Goal: Transaction & Acquisition: Download file/media

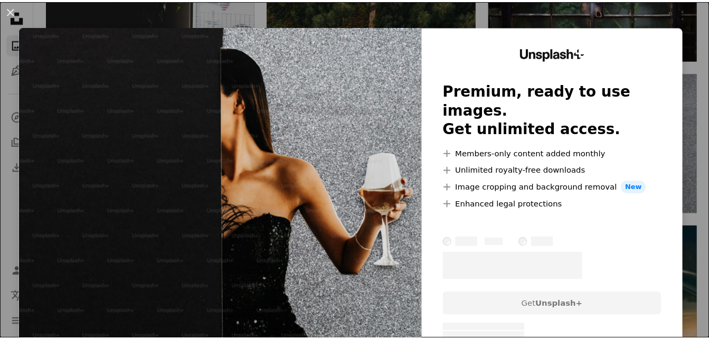
scroll to position [4504, 0]
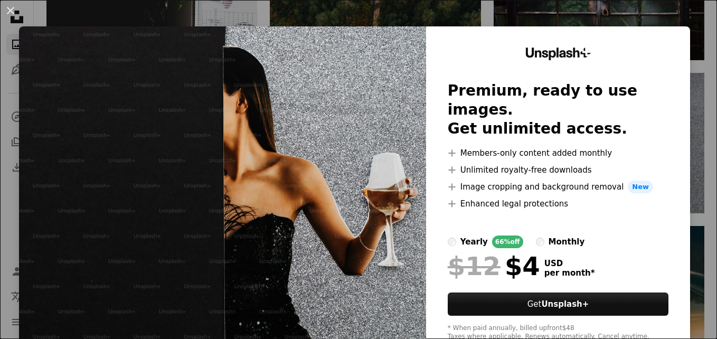
click at [393, 23] on div "An X shape Unsplash+ Premium, ready to use images. Get unlimited access. A plus…" at bounding box center [358, 169] width 717 height 339
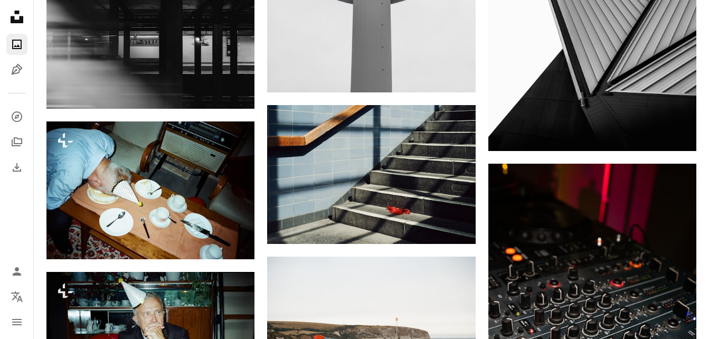
scroll to position [6218, 0]
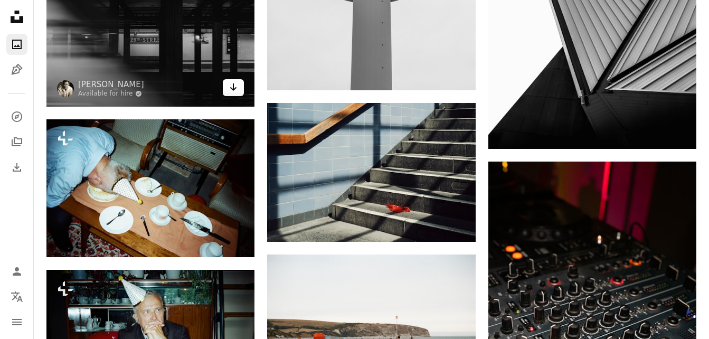
click at [231, 89] on icon "Arrow pointing down" at bounding box center [233, 87] width 8 height 13
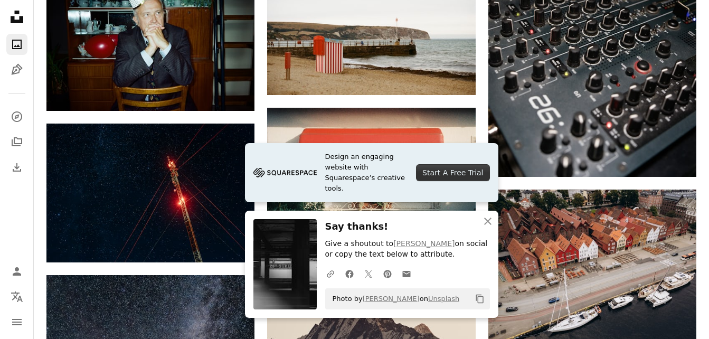
scroll to position [6515, 0]
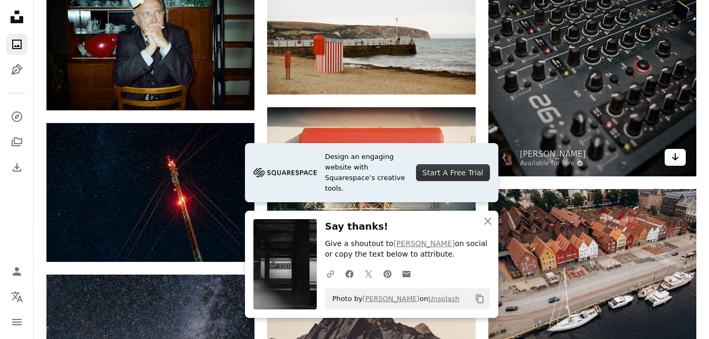
click at [668, 155] on link "Arrow pointing down" at bounding box center [675, 157] width 21 height 17
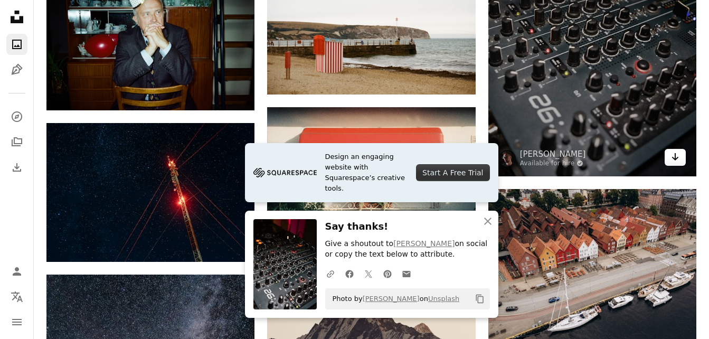
click at [672, 155] on icon "Arrow pointing down" at bounding box center [675, 156] width 8 height 13
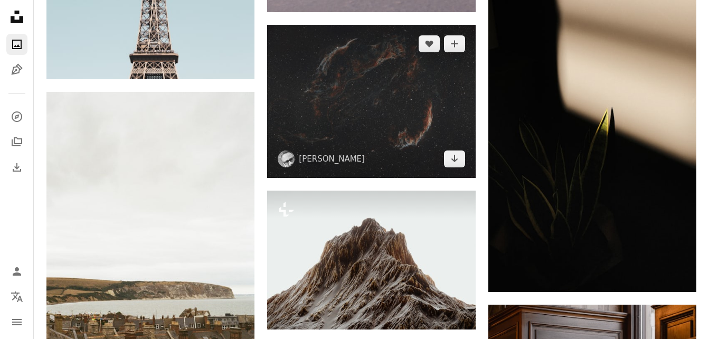
scroll to position [7503, 0]
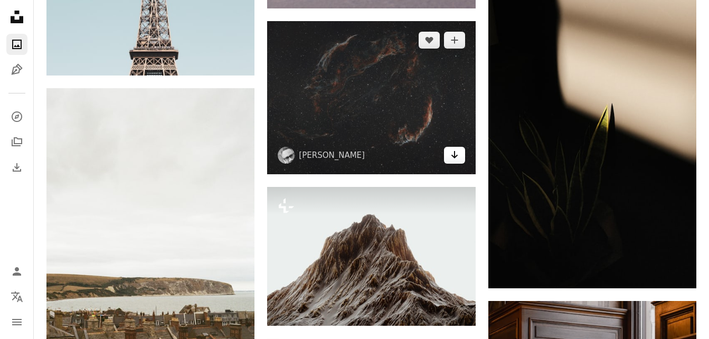
click at [451, 151] on icon "Arrow pointing down" at bounding box center [454, 154] width 8 height 13
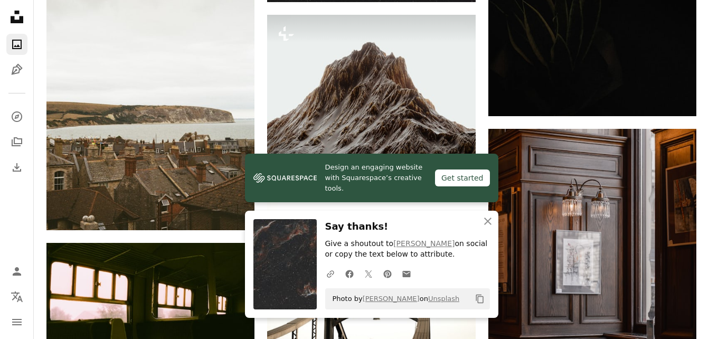
scroll to position [7873, 0]
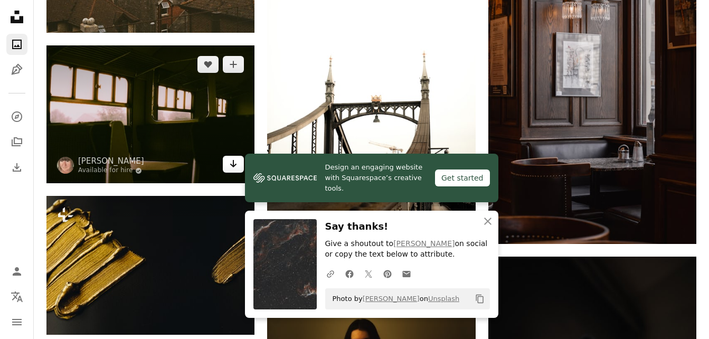
click at [235, 159] on icon "Arrow pointing down" at bounding box center [233, 163] width 8 height 13
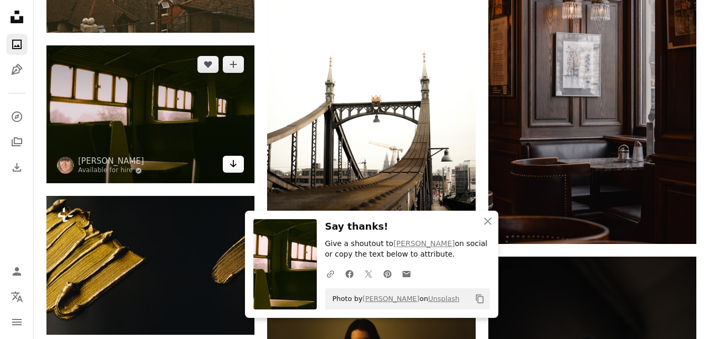
click at [234, 171] on link "Arrow pointing down" at bounding box center [233, 164] width 21 height 17
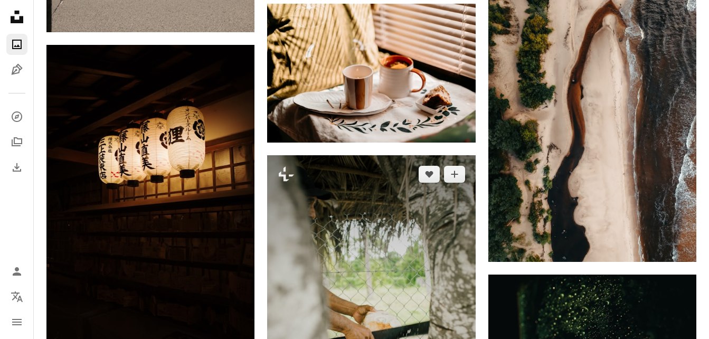
scroll to position [8782, 0]
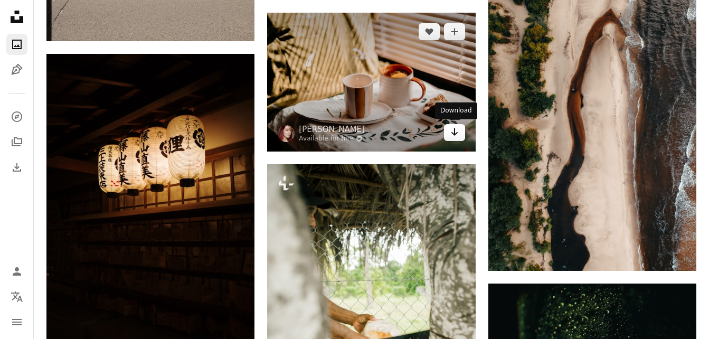
click at [455, 134] on icon "Download" at bounding box center [454, 131] width 7 height 7
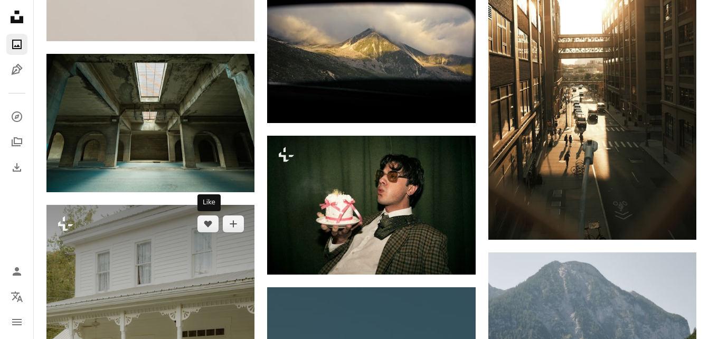
scroll to position [10862, 0]
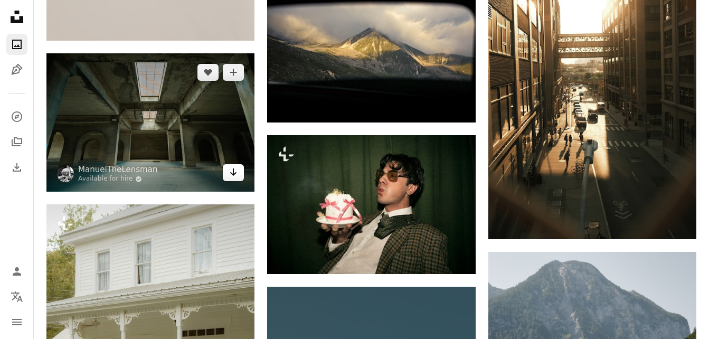
click at [233, 179] on link "Arrow pointing down" at bounding box center [233, 172] width 21 height 17
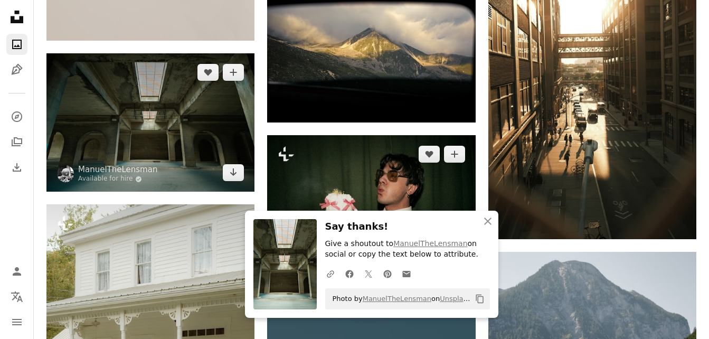
drag, startPoint x: 233, startPoint y: 179, endPoint x: 400, endPoint y: 168, distance: 166.6
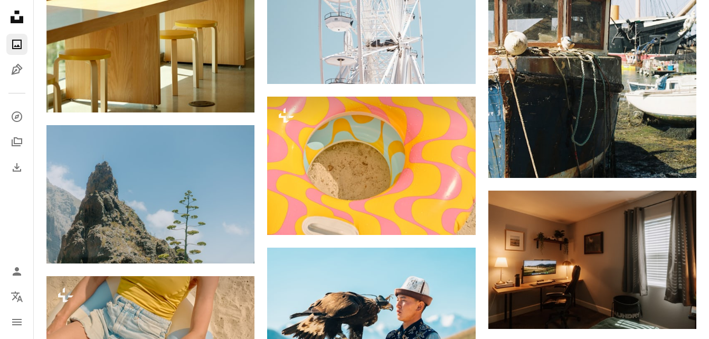
scroll to position [12505, 0]
